Goal: Information Seeking & Learning: Learn about a topic

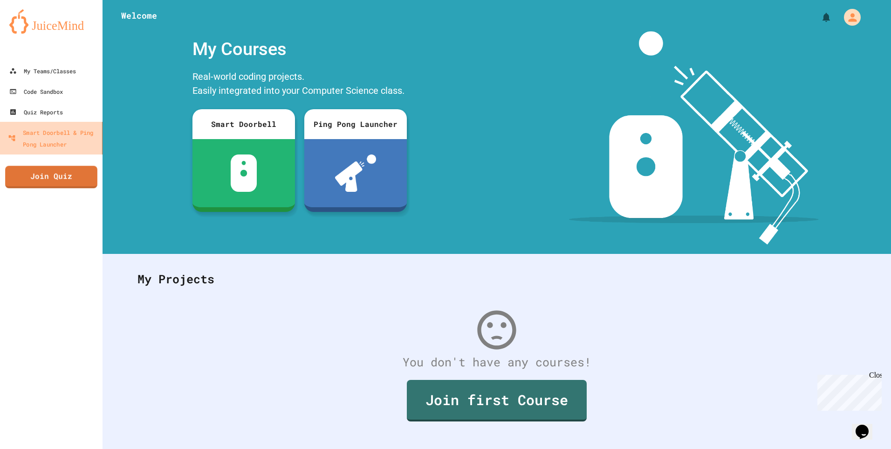
click at [59, 146] on div "Smart Doorbell & Ping Pong Launcher" at bounding box center [53, 137] width 90 height 23
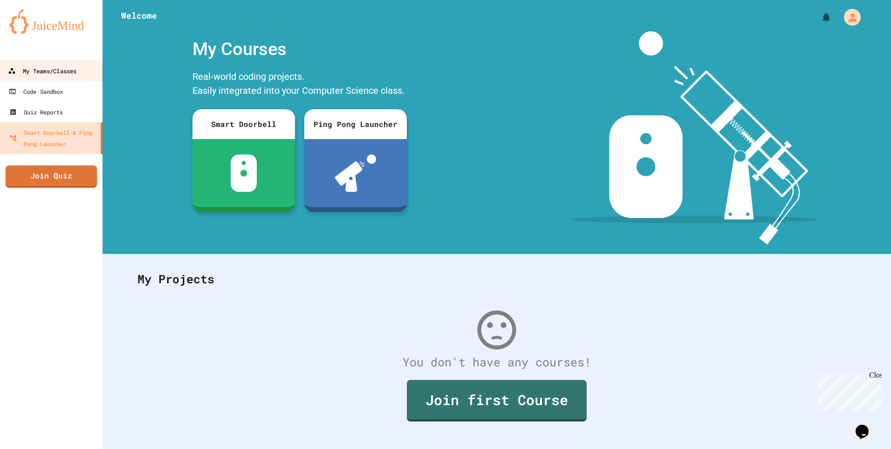
click at [56, 72] on div "My Teams/Classes" at bounding box center [42, 71] width 69 height 12
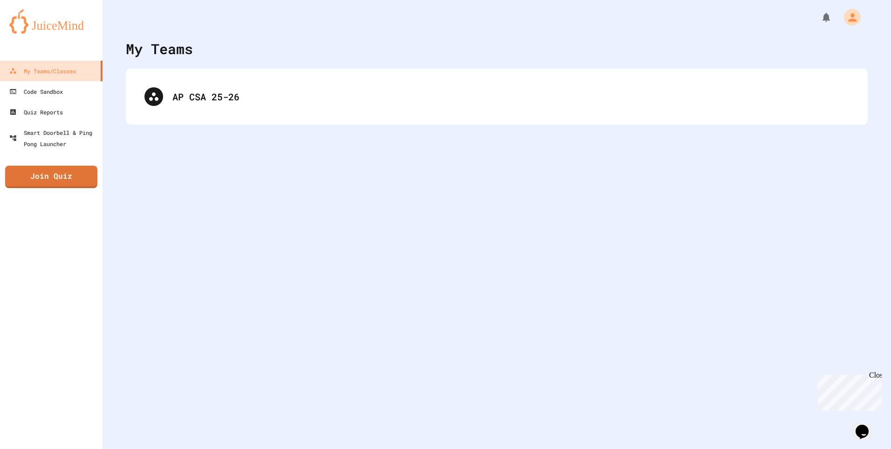
click at [202, 116] on div "AP CSA 25-26" at bounding box center [497, 97] width 742 height 56
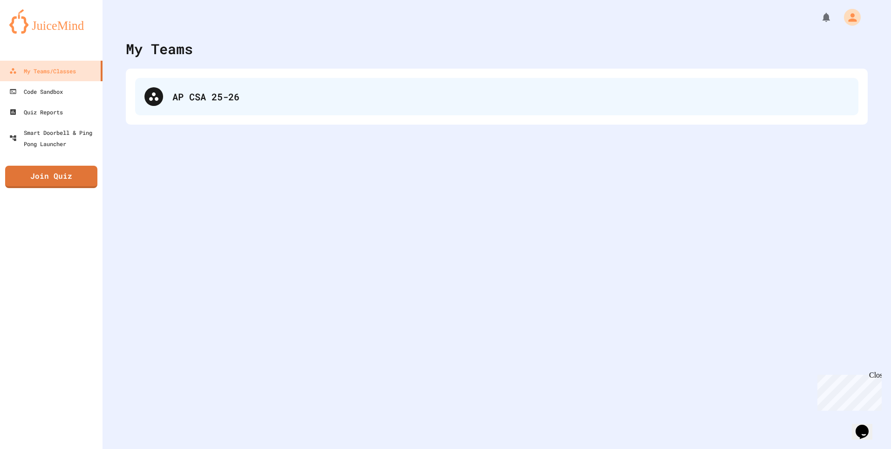
click at [225, 97] on div "AP CSA 25-26" at bounding box center [511, 97] width 677 height 14
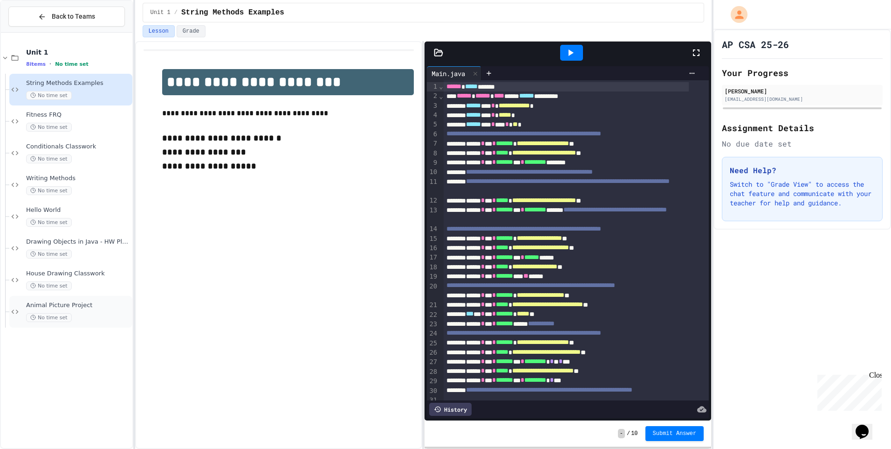
click at [74, 309] on div "Animal Picture Project No time set" at bounding box center [78, 311] width 104 height 21
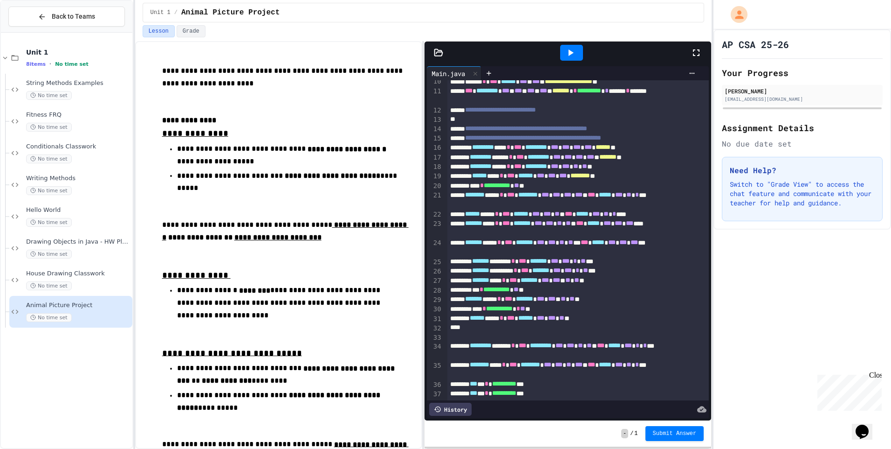
scroll to position [93, 0]
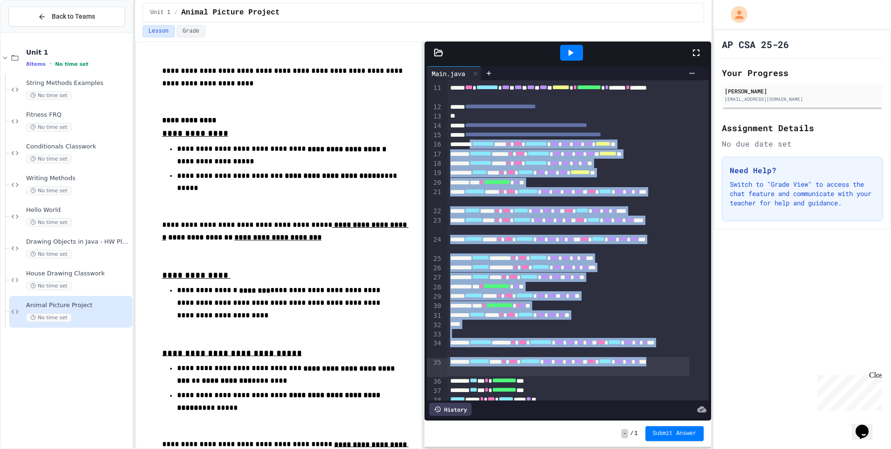
drag, startPoint x: 478, startPoint y: 145, endPoint x: 560, endPoint y: 371, distance: 239.7
copy div "**********"
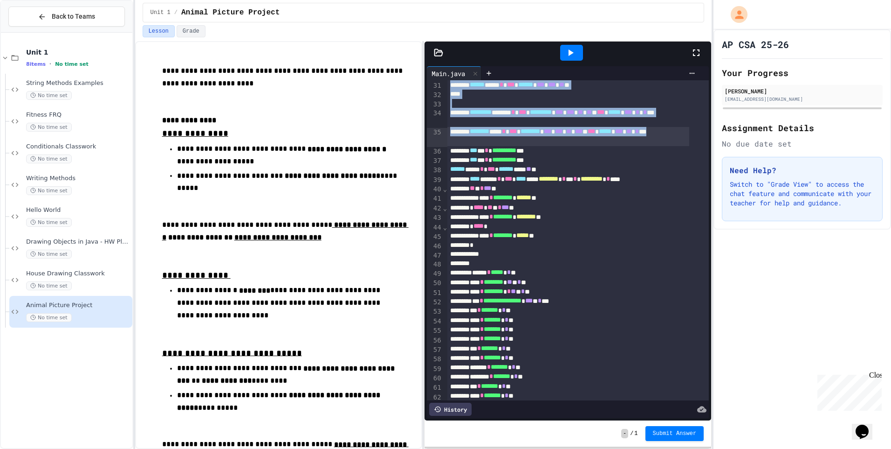
scroll to position [326, 0]
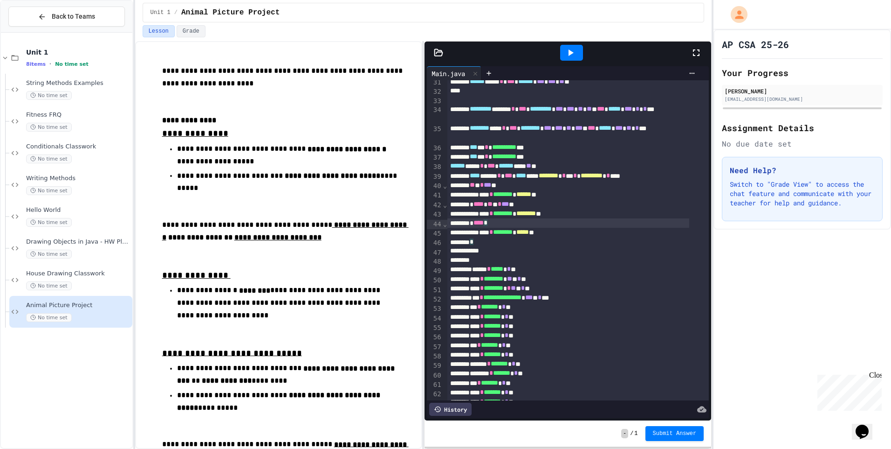
click at [599, 222] on div "* **** *" at bounding box center [569, 222] width 242 height 9
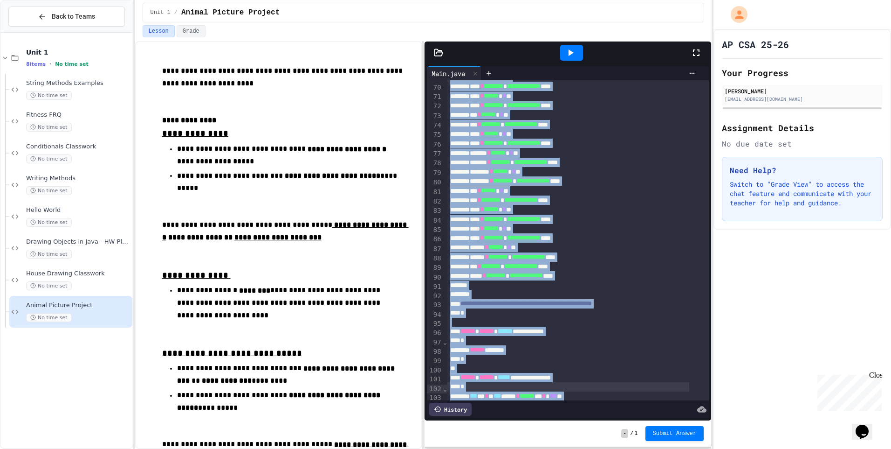
scroll to position [741, 0]
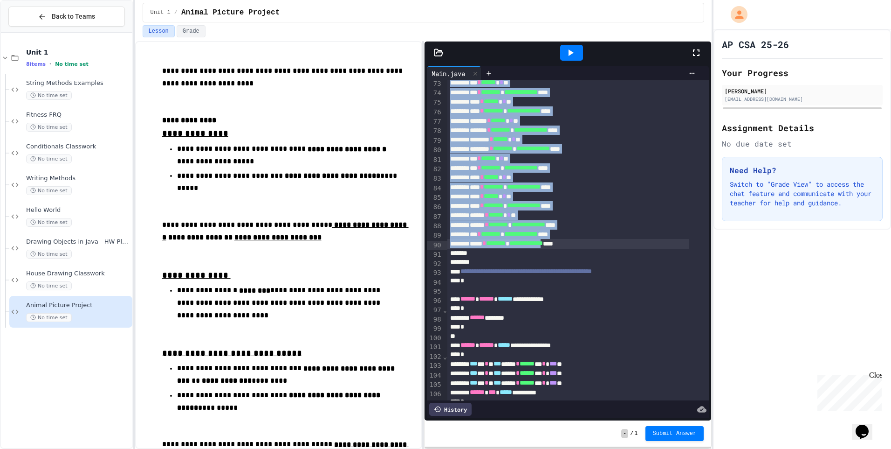
drag, startPoint x: 477, startPoint y: 130, endPoint x: 578, endPoint y: 247, distance: 154.1
copy div "**********"
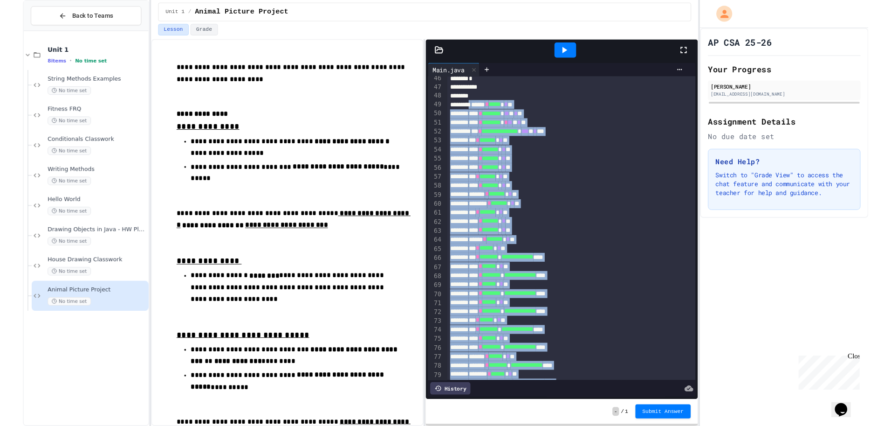
scroll to position [275, 0]
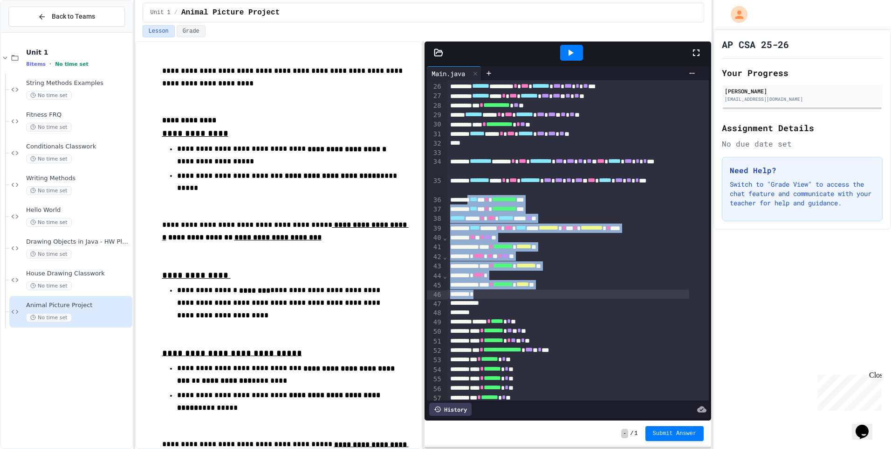
drag, startPoint x: 474, startPoint y: 201, endPoint x: 574, endPoint y: 292, distance: 135.3
click at [570, 293] on div "**********" at bounding box center [579, 396] width 262 height 1180
copy div "**********"
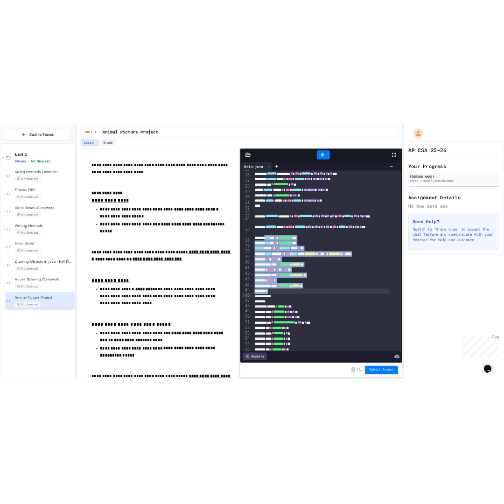
scroll to position [277, 0]
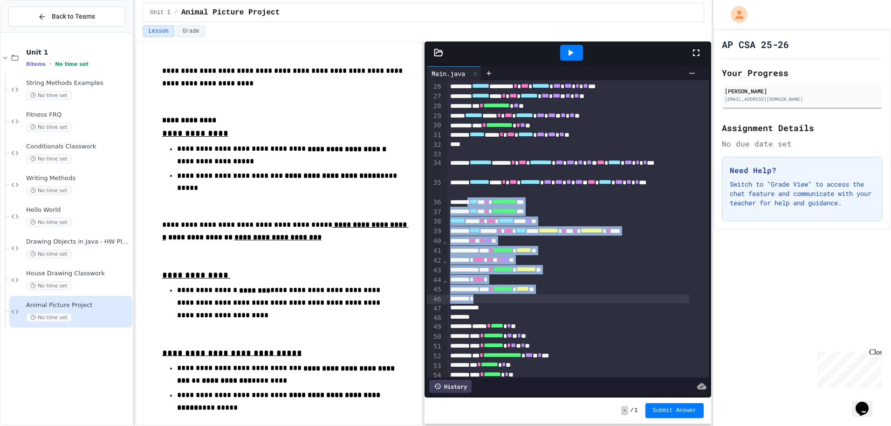
click at [698, 50] on icon at bounding box center [696, 52] width 7 height 7
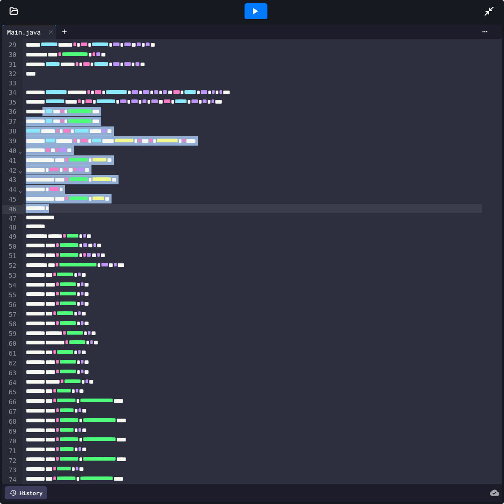
scroll to position [248, 0]
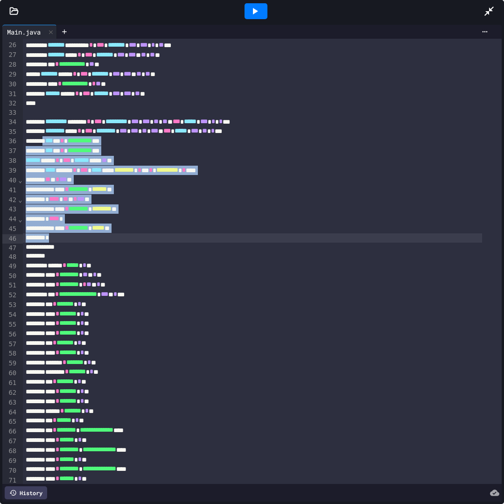
click at [252, 14] on icon at bounding box center [254, 11] width 11 height 11
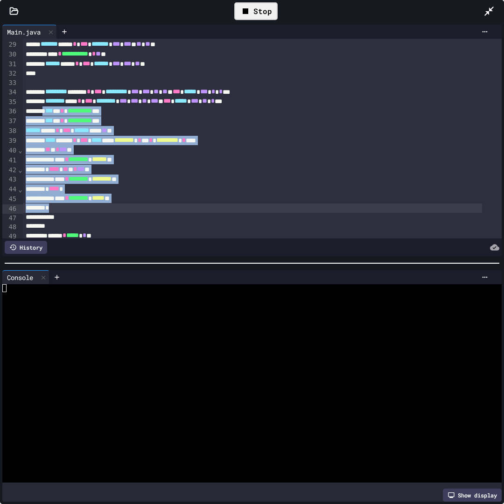
scroll to position [341, 0]
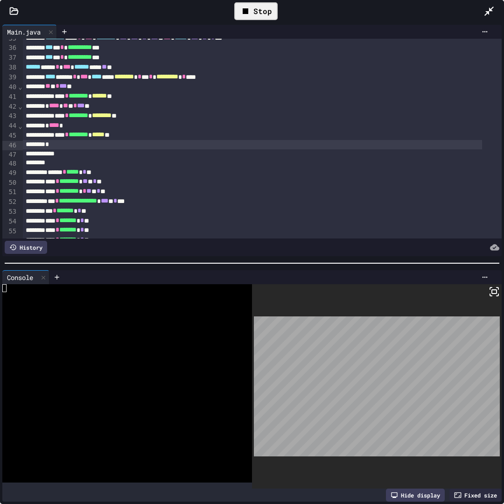
click at [490, 287] on icon at bounding box center [491, 288] width 2 height 2
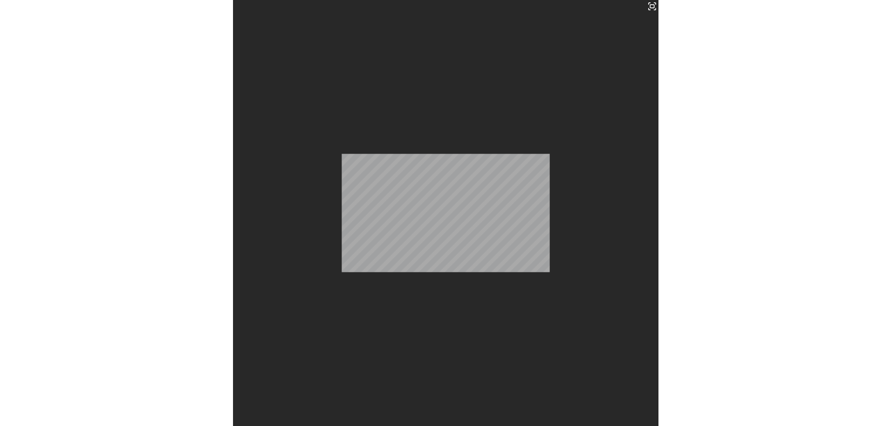
scroll to position [546, 0]
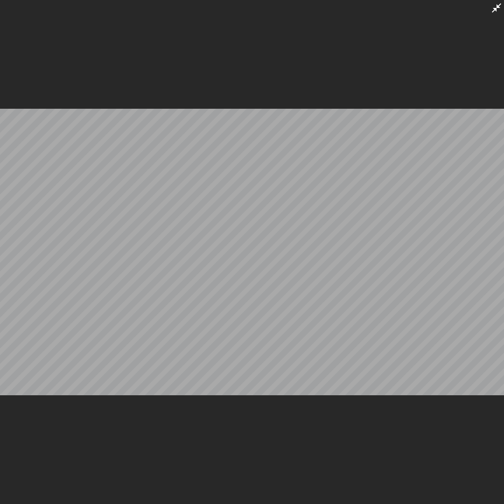
click at [497, 7] on icon at bounding box center [495, 7] width 9 height 9
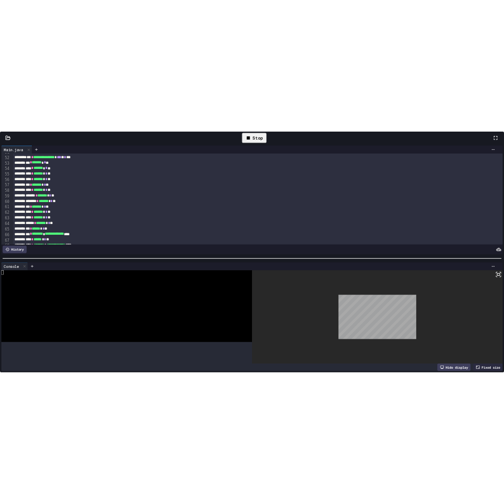
scroll to position [390, 0]
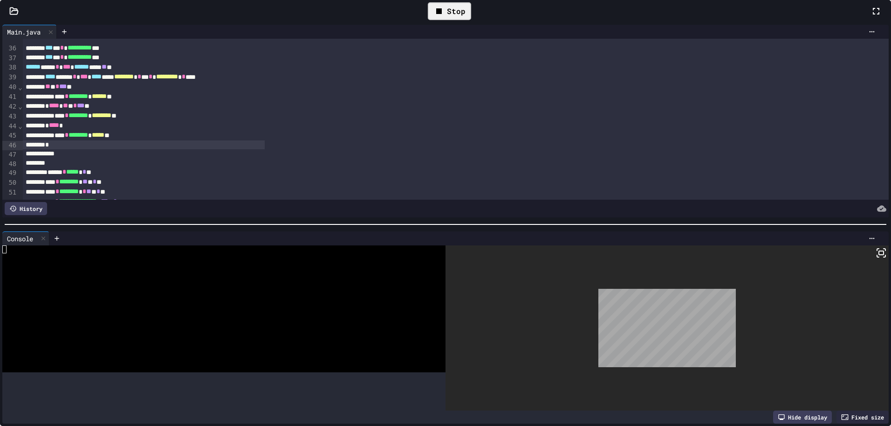
click at [876, 256] on icon at bounding box center [881, 252] width 11 height 11
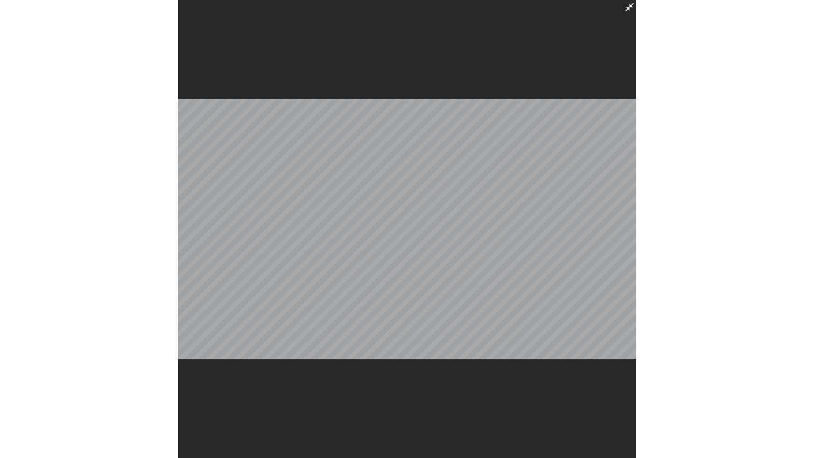
scroll to position [385, 0]
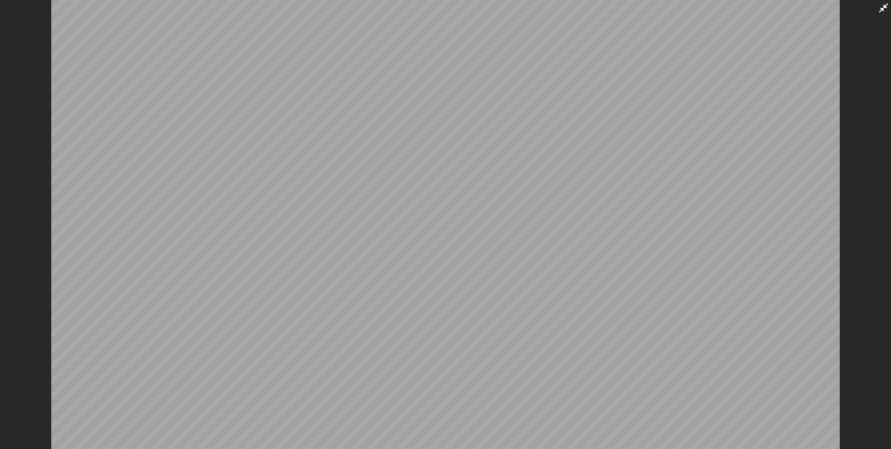
click at [883, 6] on icon at bounding box center [883, 7] width 11 height 11
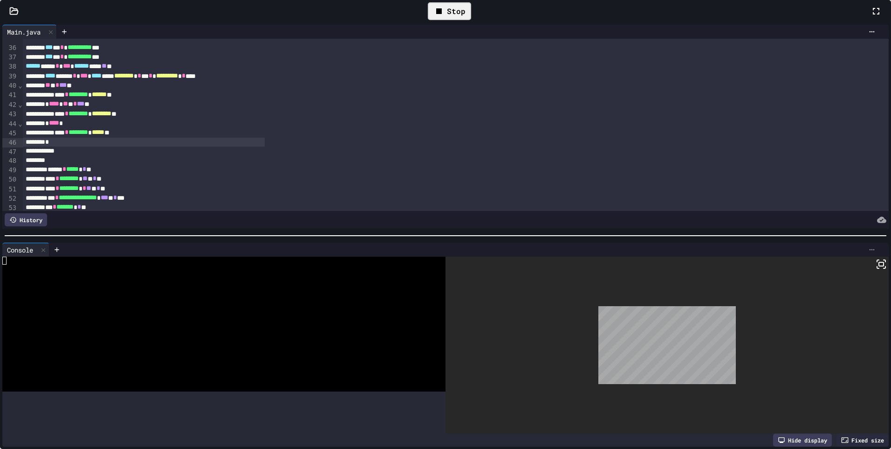
click at [865, 253] on div at bounding box center [872, 249] width 15 height 7
click at [685, 254] on div at bounding box center [445, 224] width 891 height 449
click at [876, 269] on icon at bounding box center [881, 263] width 11 height 11
click at [573, 57] on div at bounding box center [445, 224] width 891 height 449
click at [445, 17] on icon at bounding box center [439, 11] width 11 height 11
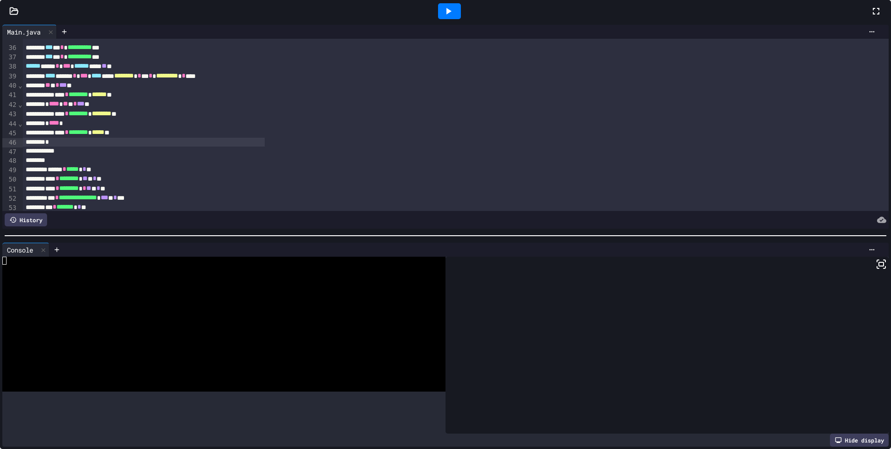
click at [876, 266] on icon at bounding box center [881, 263] width 11 height 11
click at [461, 19] on div at bounding box center [449, 11] width 23 height 16
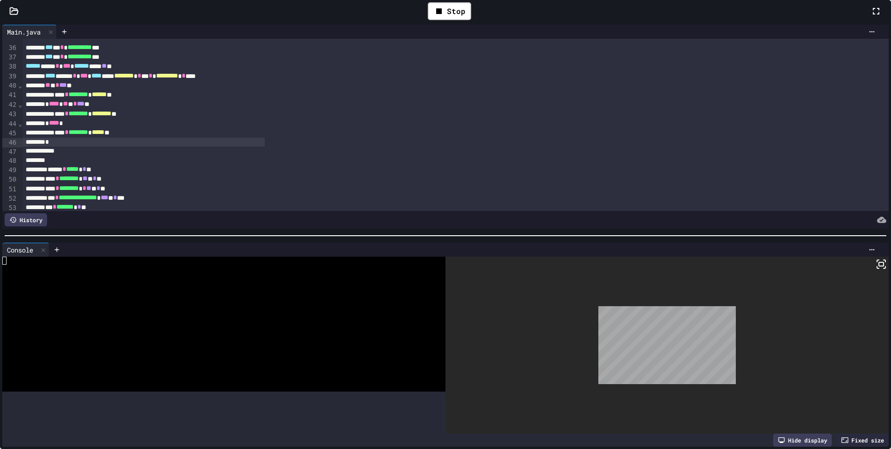
click at [876, 269] on icon at bounding box center [881, 263] width 11 height 11
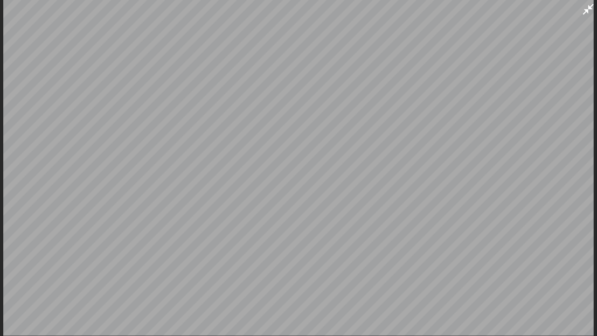
scroll to position [0, 0]
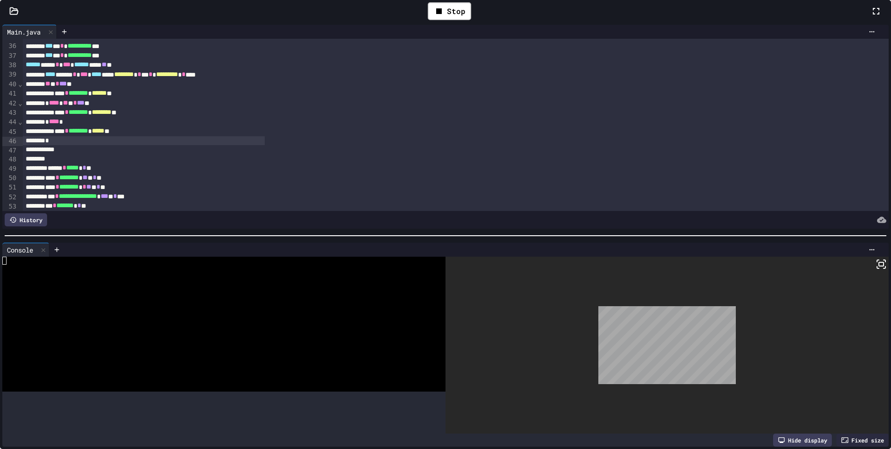
click at [837, 433] on div "Fixed size" at bounding box center [863, 439] width 52 height 13
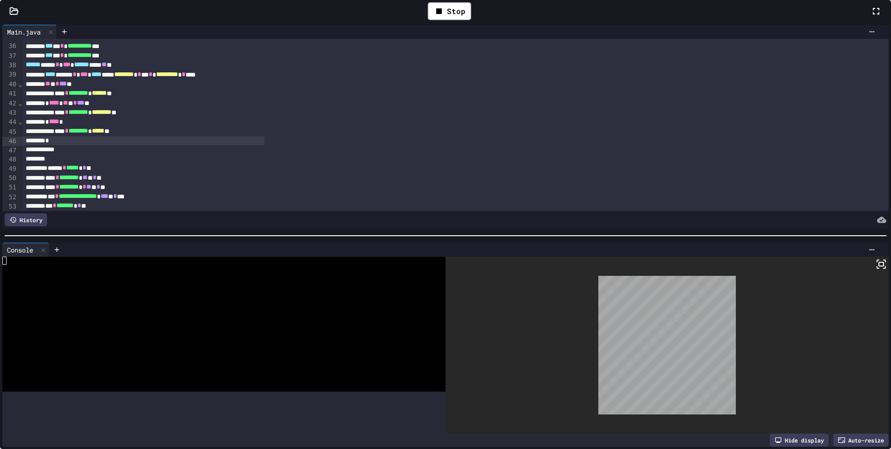
click at [876, 268] on icon at bounding box center [881, 263] width 11 height 11
click at [680, 249] on div at bounding box center [445, 224] width 891 height 449
click at [870, 250] on icon at bounding box center [872, 249] width 5 height 1
click at [689, 267] on body "**********" at bounding box center [445, 224] width 891 height 449
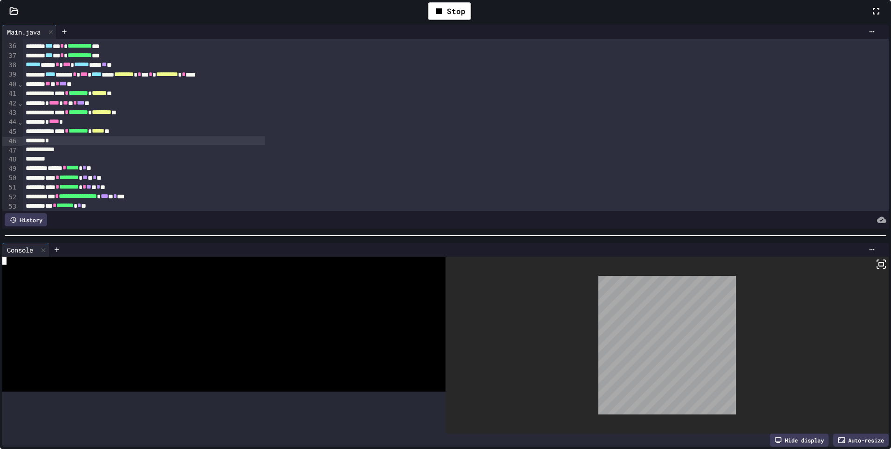
click at [132, 294] on div at bounding box center [67, 292] width 130 height 8
click at [132, 272] on div at bounding box center [67, 268] width 130 height 8
click at [471, 20] on div "Stop" at bounding box center [449, 11] width 43 height 18
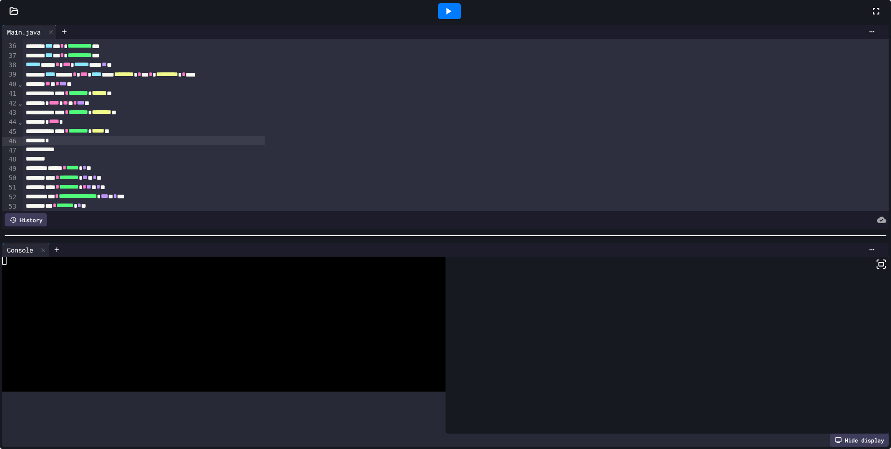
click at [876, 268] on icon at bounding box center [881, 263] width 11 height 11
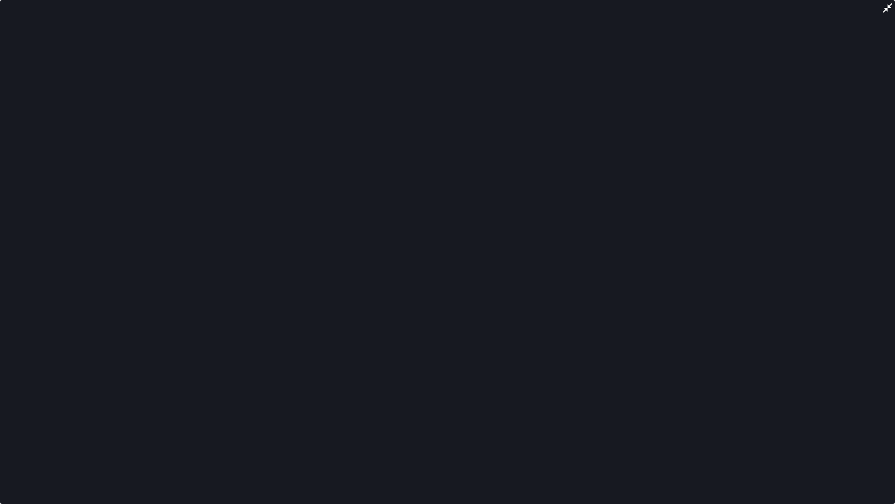
click at [884, 9] on icon at bounding box center [887, 7] width 11 height 11
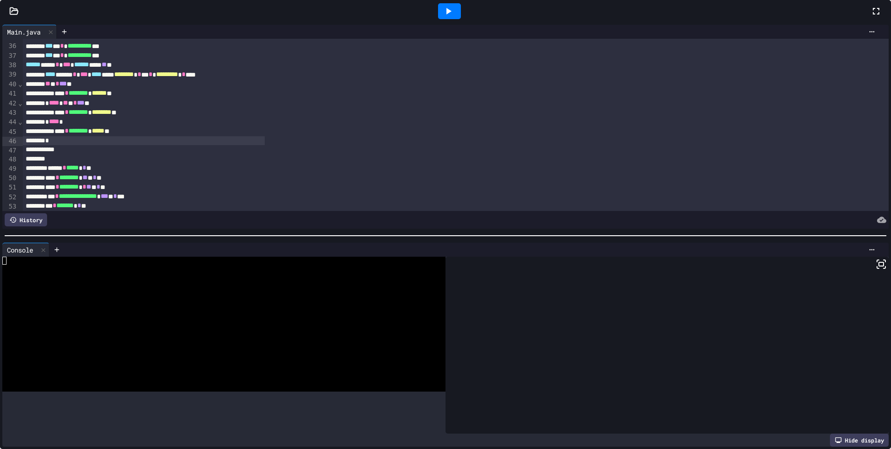
click at [876, 266] on icon at bounding box center [881, 263] width 11 height 11
click at [461, 19] on div at bounding box center [449, 11] width 23 height 16
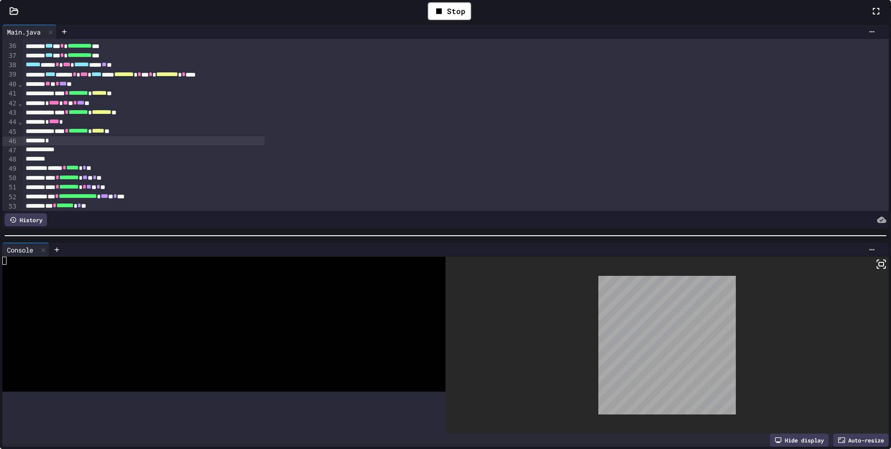
click at [876, 269] on icon at bounding box center [881, 263] width 11 height 11
click at [472, 254] on div at bounding box center [445, 224] width 891 height 449
click at [47, 253] on icon at bounding box center [43, 250] width 7 height 7
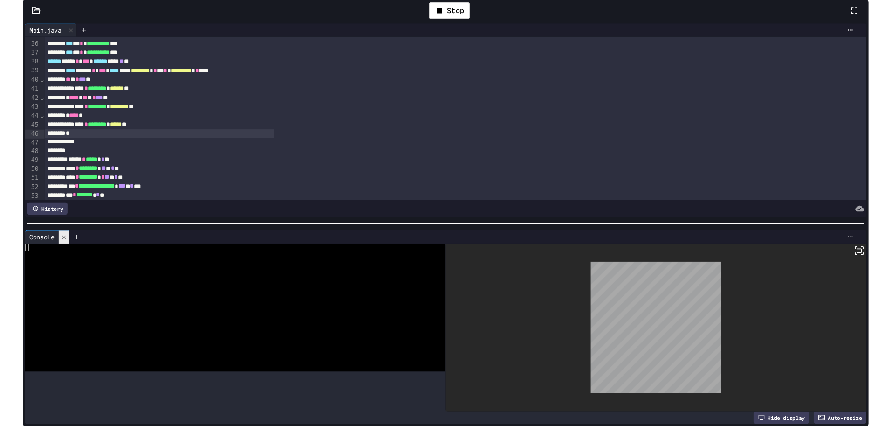
scroll to position [513, 0]
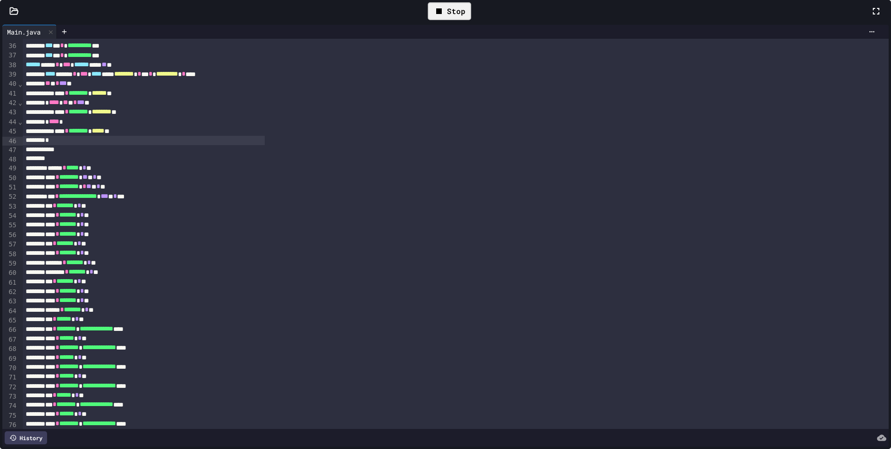
click at [442, 14] on icon at bounding box center [439, 11] width 6 height 6
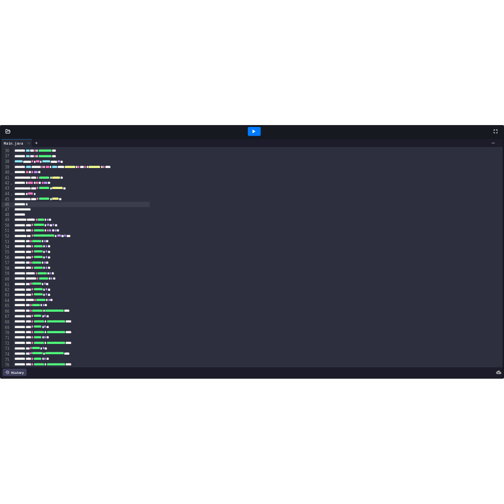
scroll to position [517, 0]
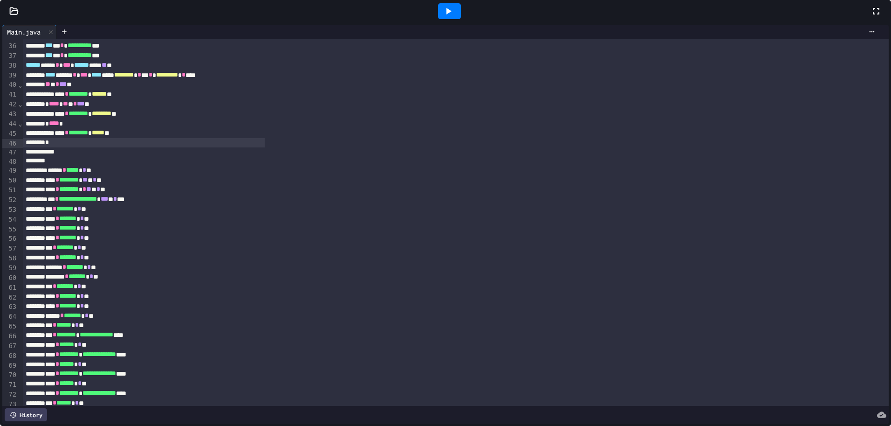
click at [452, 14] on icon at bounding box center [449, 11] width 5 height 7
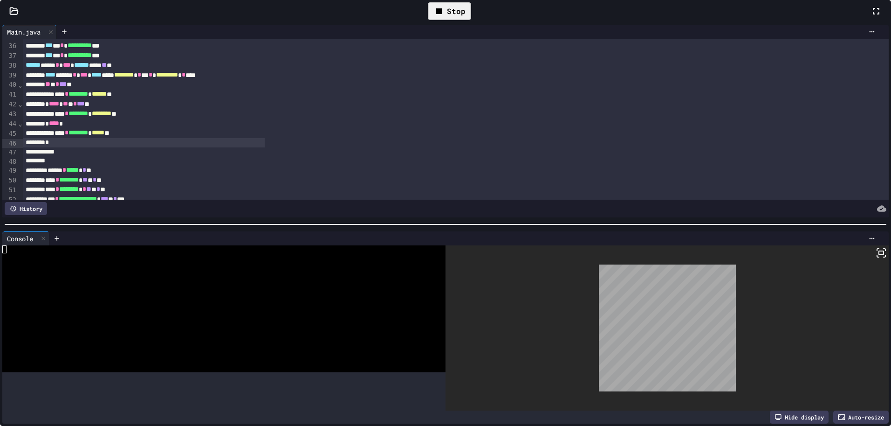
click at [879, 255] on rect at bounding box center [881, 253] width 5 height 4
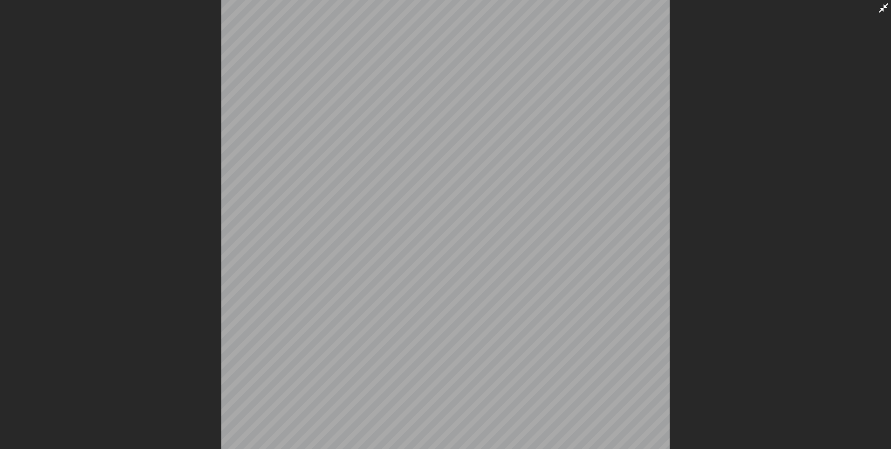
scroll to position [513, 0]
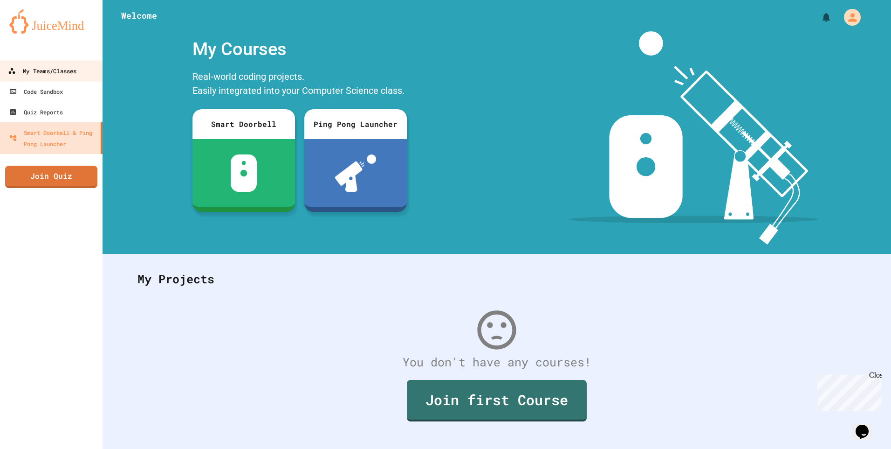
click at [48, 68] on div "My Teams/Classes" at bounding box center [42, 71] width 69 height 12
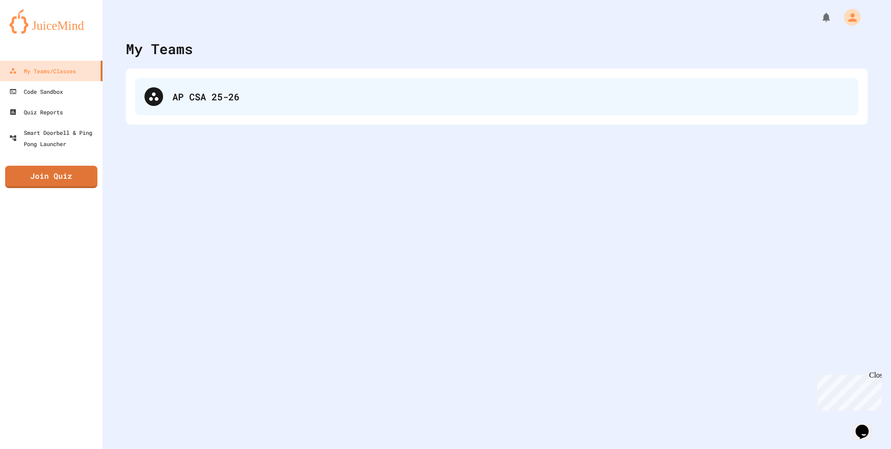
click at [268, 115] on div "AP CSA 25-26" at bounding box center [497, 96] width 724 height 37
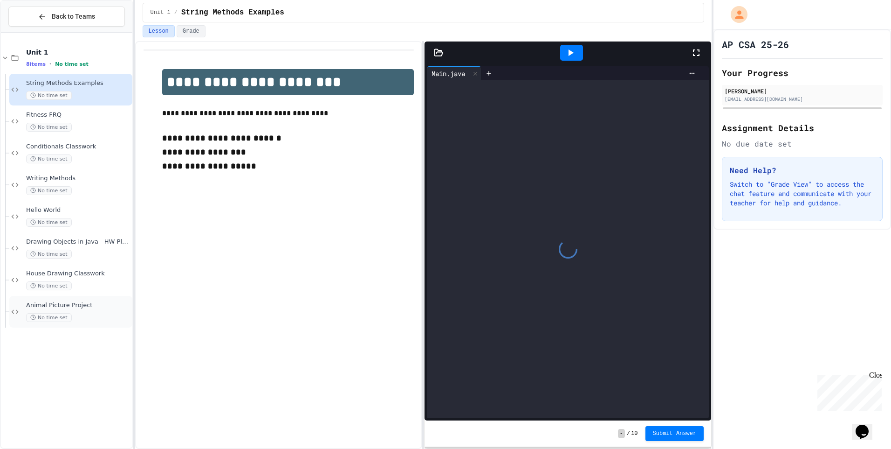
click at [95, 304] on span "Animal Picture Project" at bounding box center [78, 305] width 104 height 8
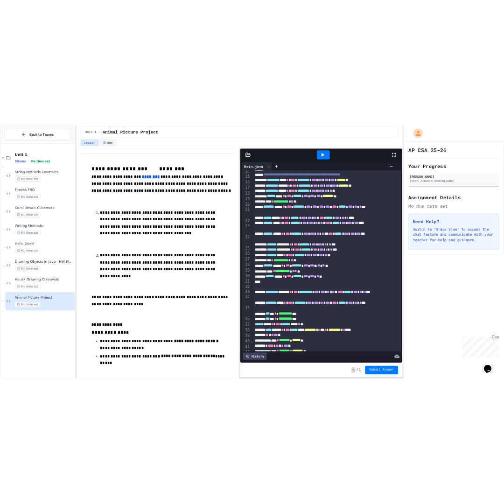
scroll to position [143, 0]
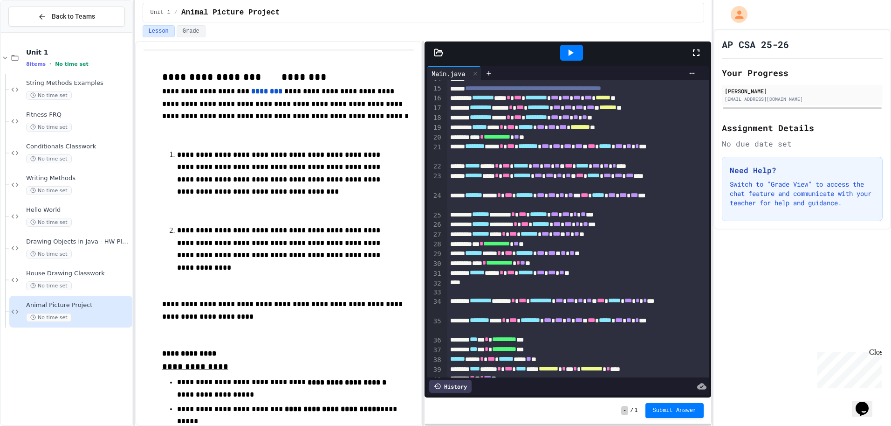
click at [568, 50] on icon at bounding box center [570, 52] width 11 height 11
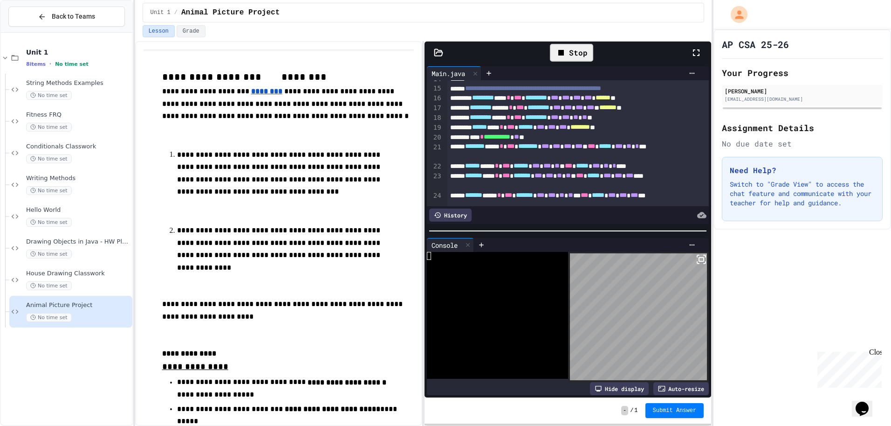
click at [696, 256] on icon at bounding box center [701, 259] width 11 height 11
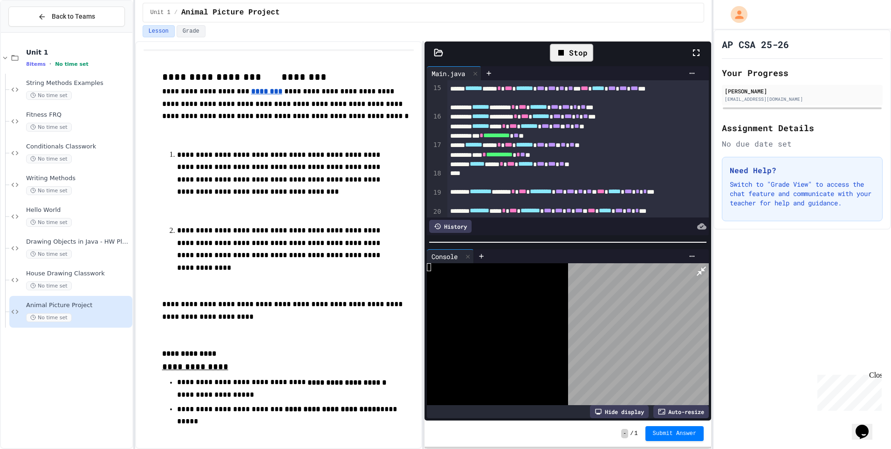
scroll to position [140, 0]
